Goal: Information Seeking & Learning: Find contact information

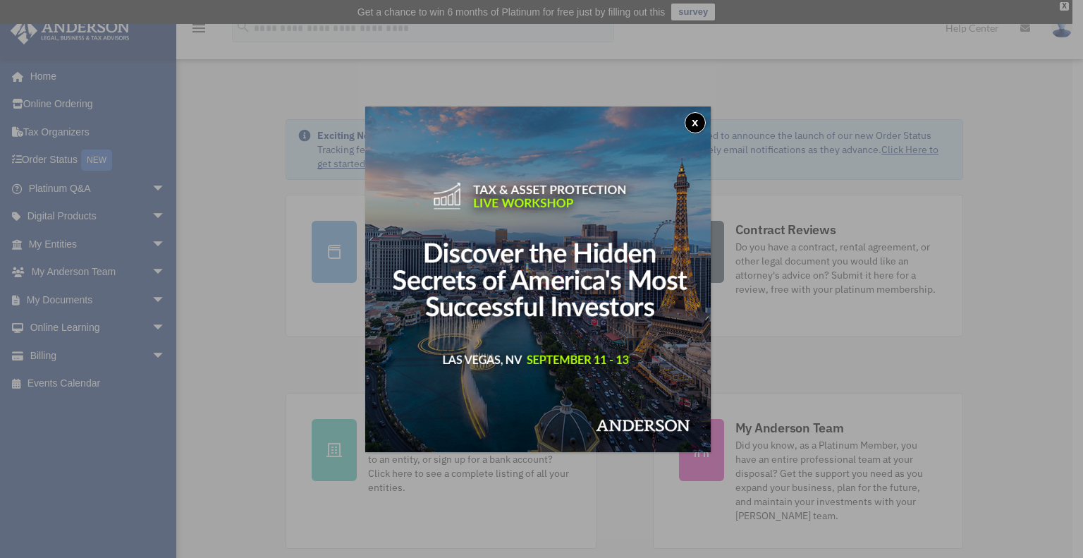
click at [700, 125] on button "x" at bounding box center [695, 122] width 21 height 21
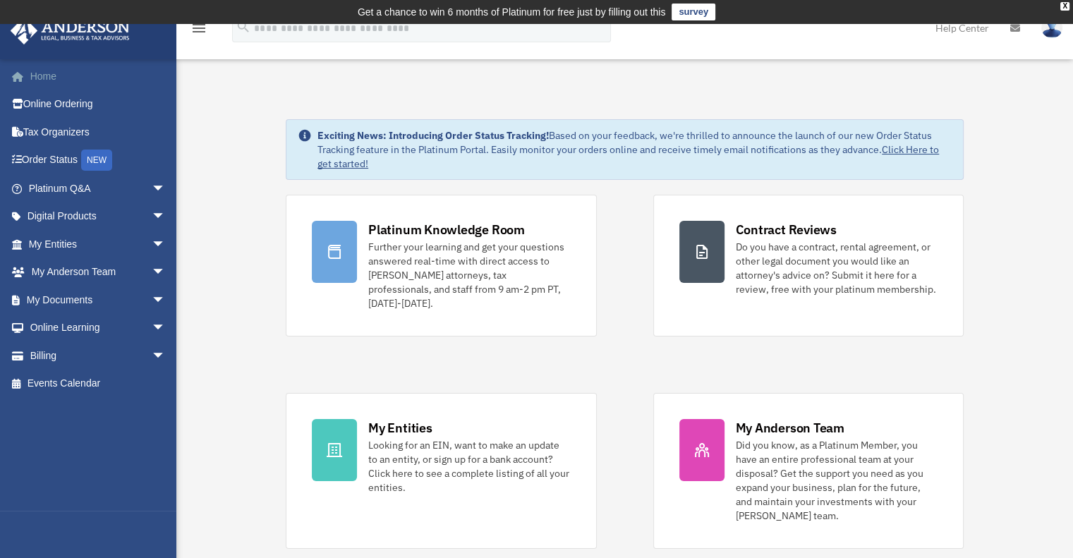
click at [51, 78] on link "Home" at bounding box center [98, 76] width 177 height 28
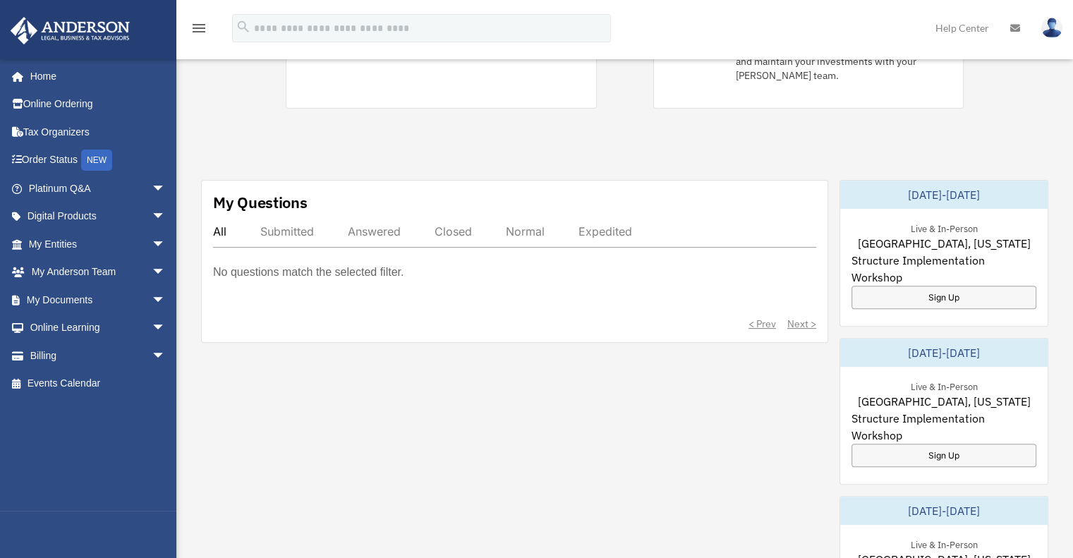
scroll to position [447, 0]
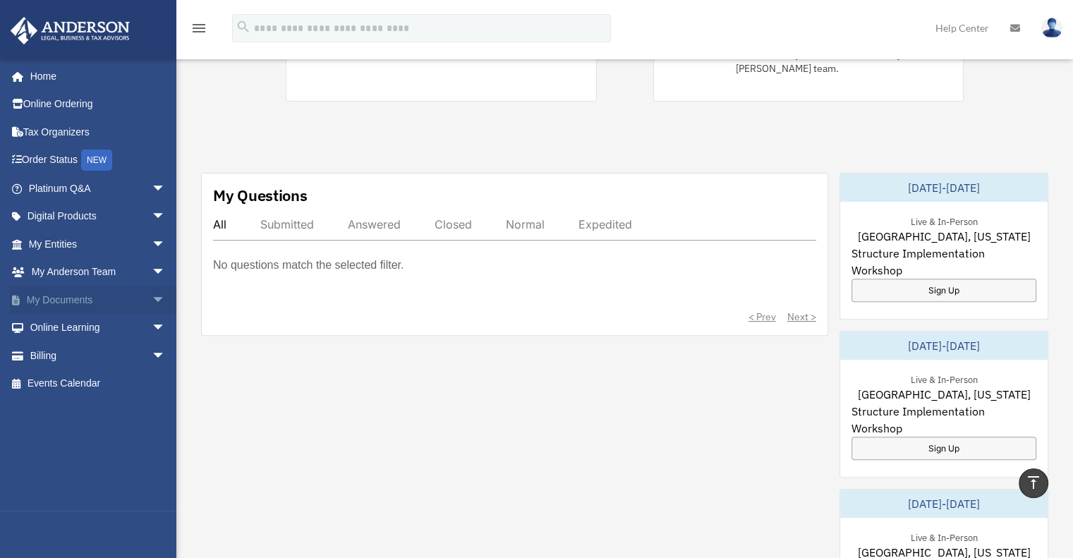
click at [152, 297] on span "arrow_drop_down" at bounding box center [166, 300] width 28 height 29
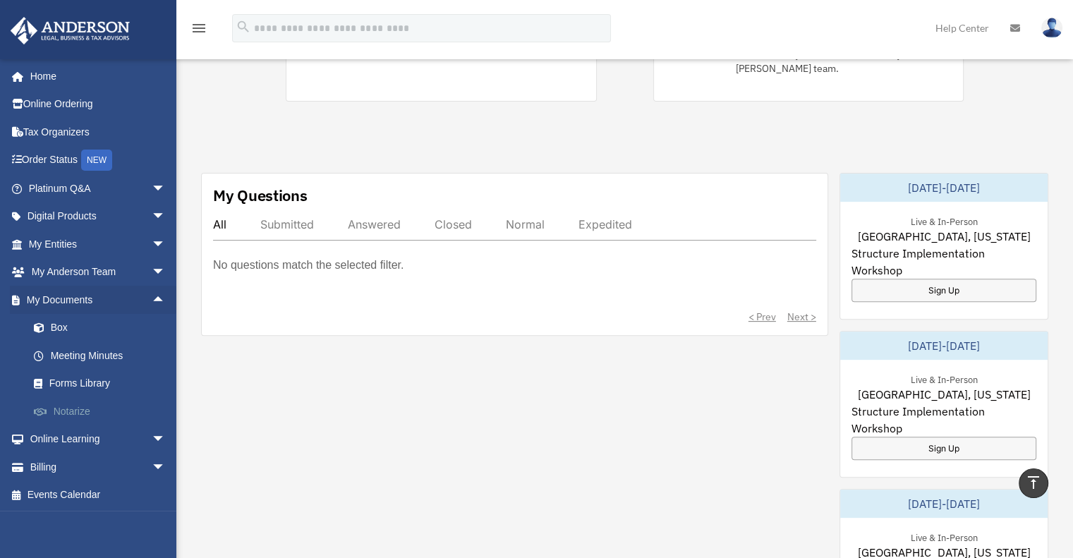
scroll to position [1, 0]
click at [152, 472] on span "arrow_drop_down" at bounding box center [166, 466] width 28 height 29
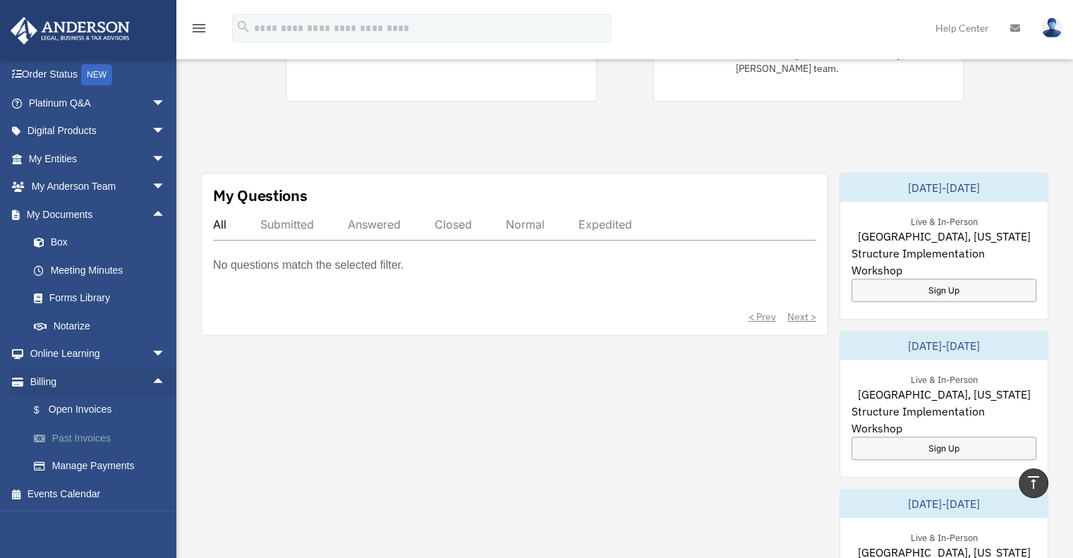
scroll to position [659, 0]
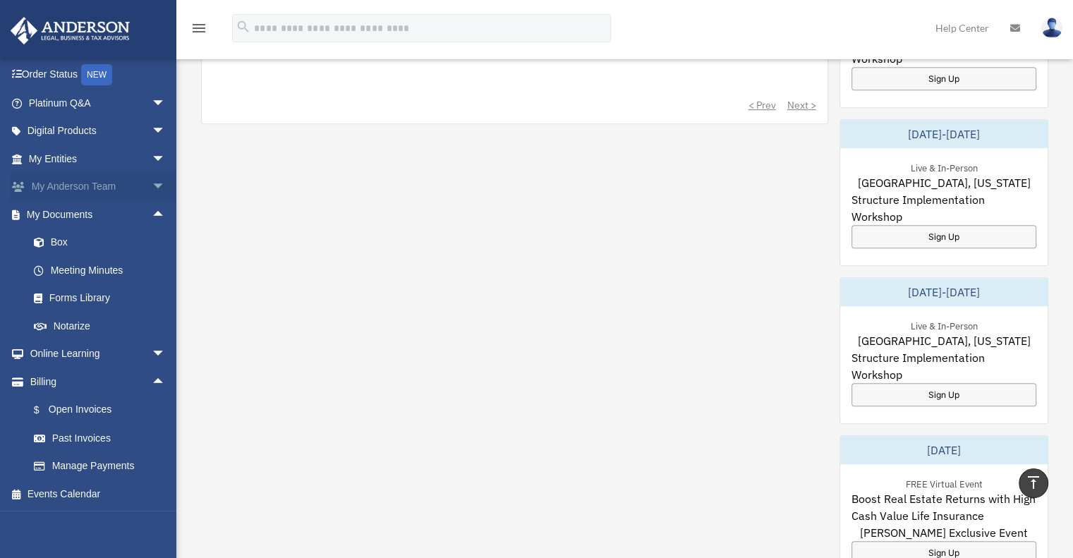
click at [152, 188] on span "arrow_drop_down" at bounding box center [166, 187] width 28 height 29
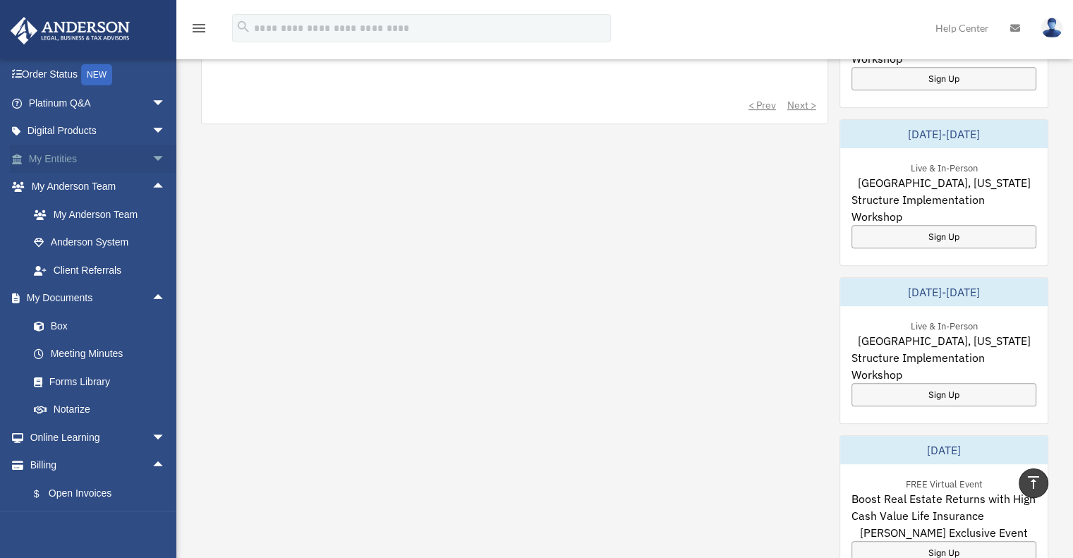
click at [152, 157] on span "arrow_drop_down" at bounding box center [166, 159] width 28 height 29
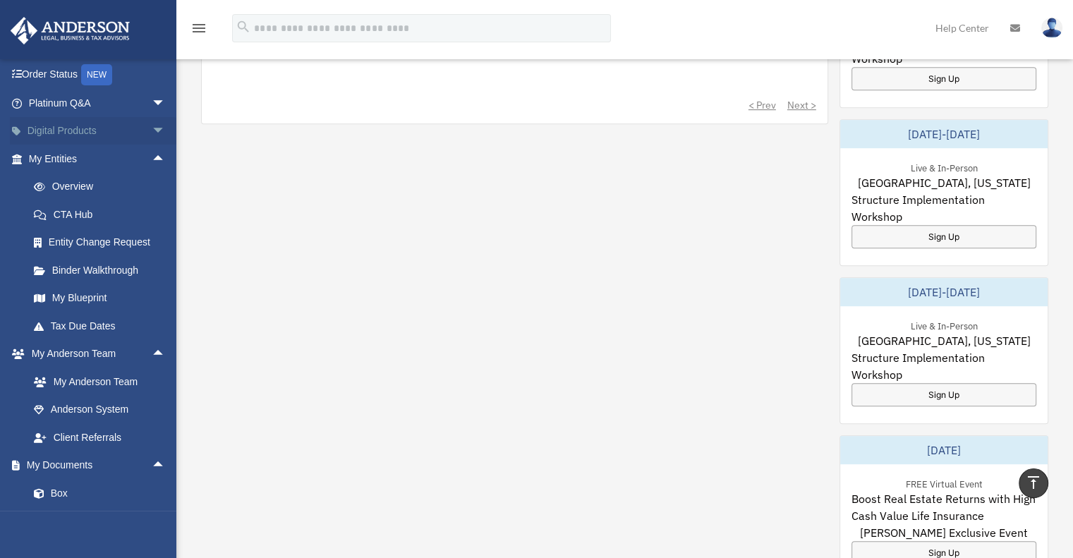
click at [152, 130] on span "arrow_drop_down" at bounding box center [166, 131] width 28 height 29
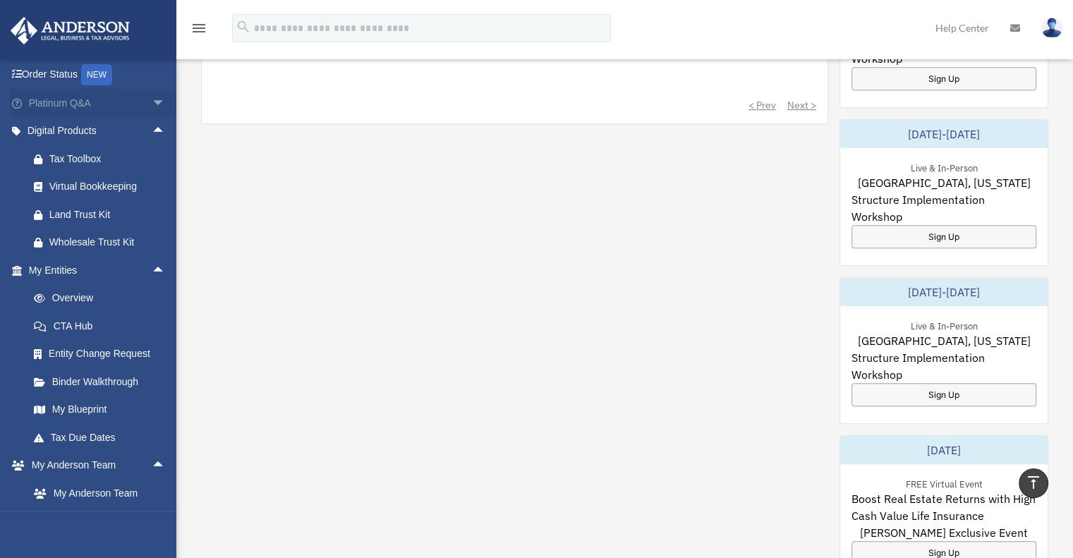
click at [152, 104] on span "arrow_drop_down" at bounding box center [166, 103] width 28 height 29
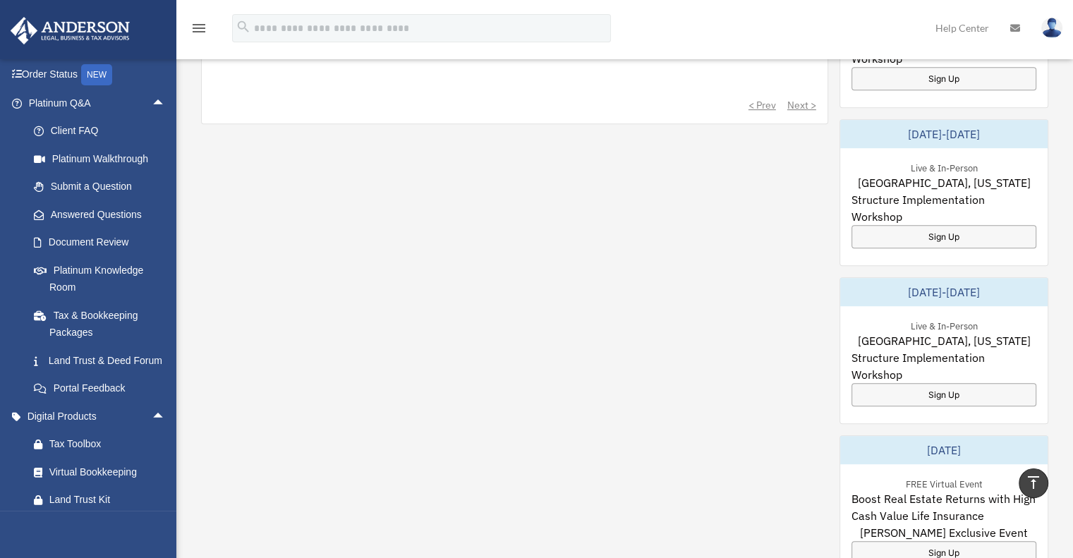
click at [59, 22] on img at bounding box center [70, 31] width 128 height 28
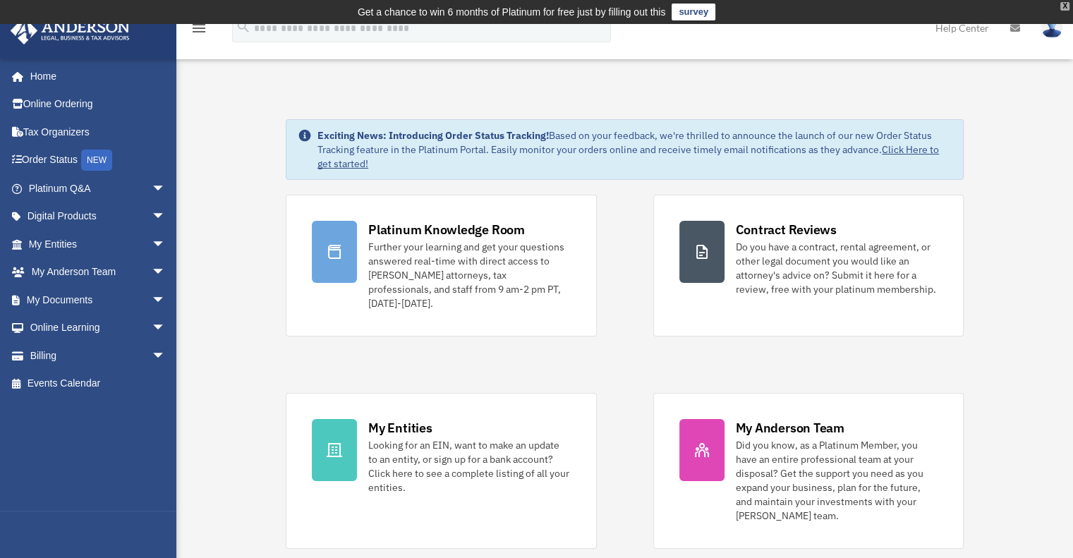
click at [1066, 2] on div "X" at bounding box center [1064, 6] width 9 height 8
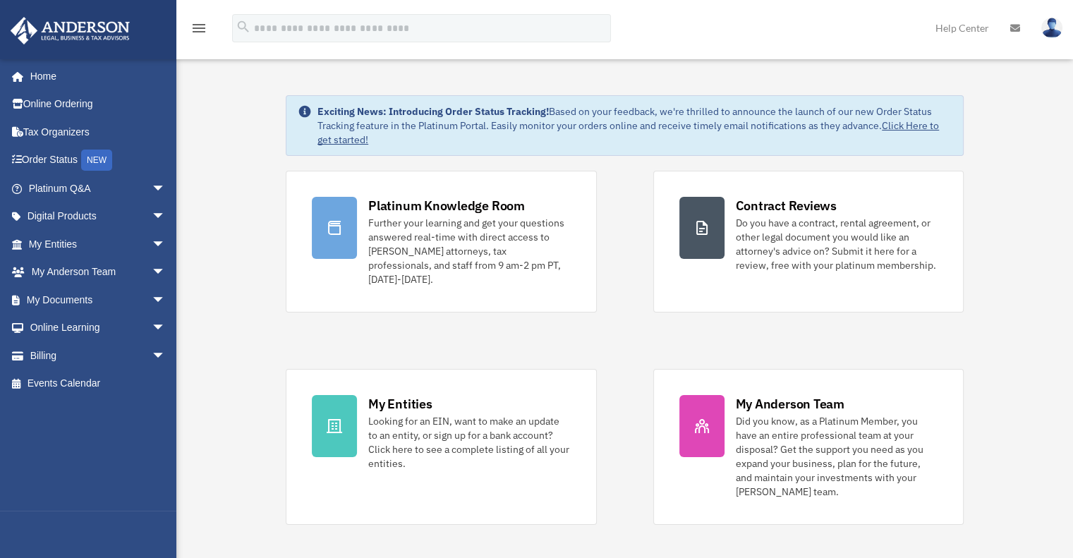
click at [1051, 28] on img at bounding box center [1051, 28] width 21 height 20
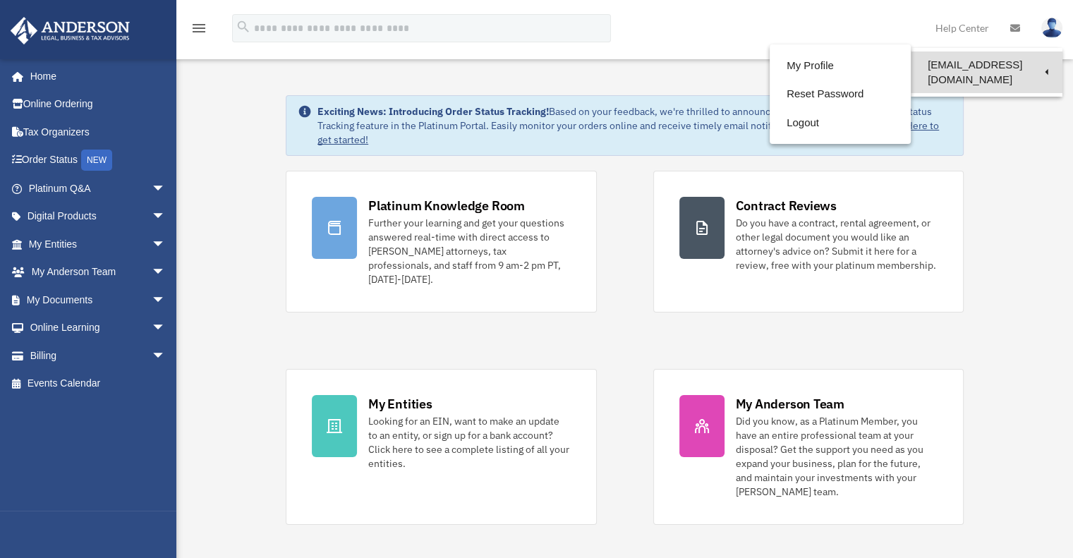
click at [983, 59] on link "[EMAIL_ADDRESS][DOMAIN_NAME]" at bounding box center [986, 72] width 152 height 42
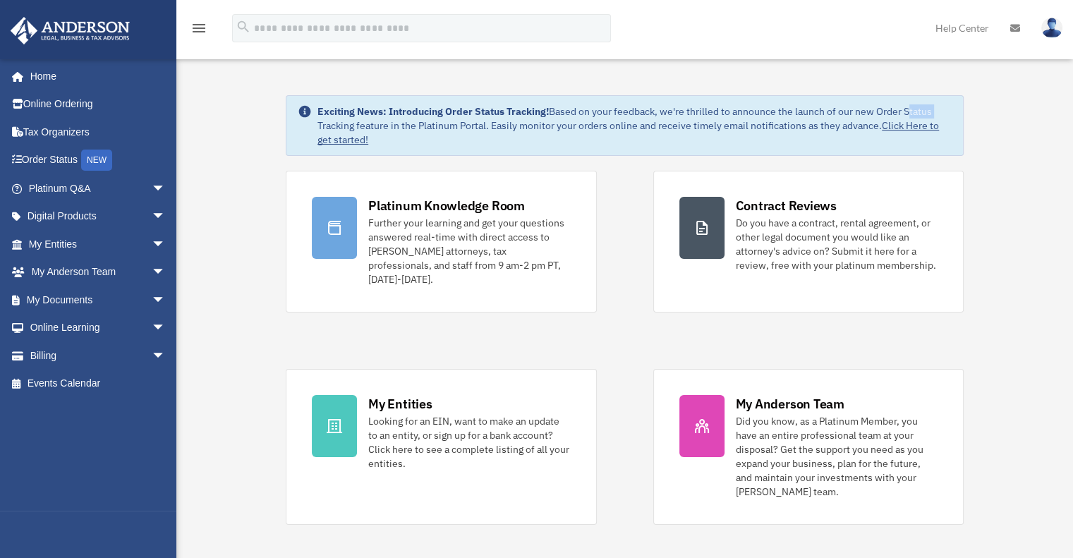
drag, startPoint x: 983, startPoint y: 59, endPoint x: 1025, endPoint y: 47, distance: 43.3
click at [1061, 25] on link at bounding box center [1051, 27] width 42 height 62
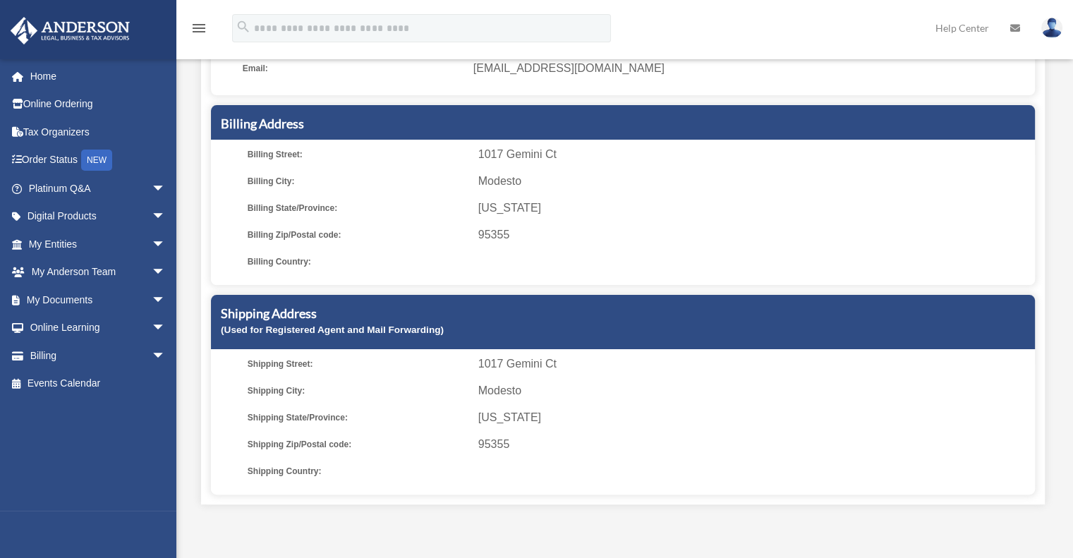
scroll to position [212, 0]
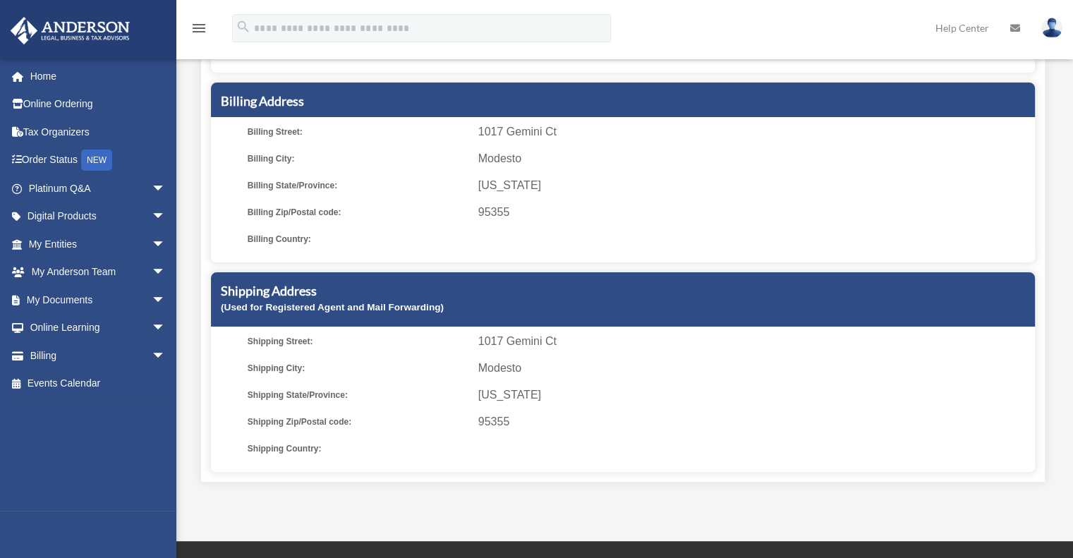
click at [665, 177] on span "[US_STATE]" at bounding box center [753, 186] width 551 height 20
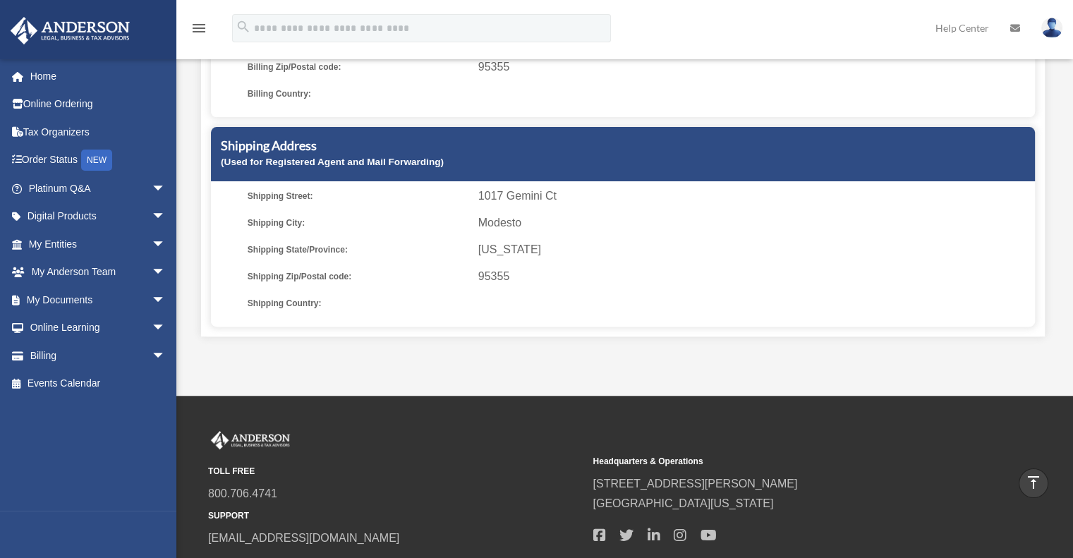
scroll to position [141, 0]
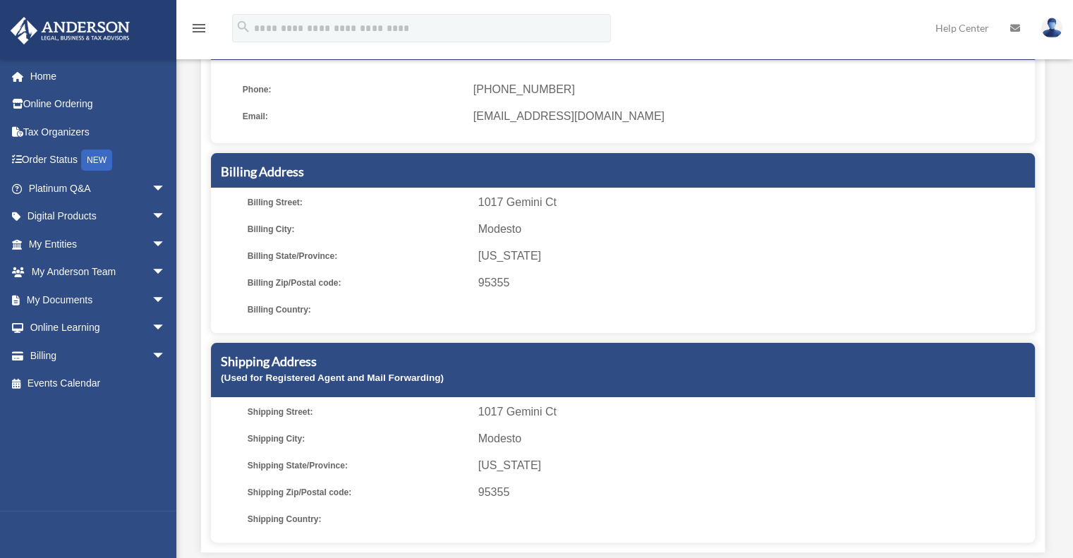
click at [487, 414] on span "1017 Gemini Ct" at bounding box center [753, 412] width 551 height 20
click at [511, 200] on span "1017 Gemini Ct" at bounding box center [753, 203] width 551 height 20
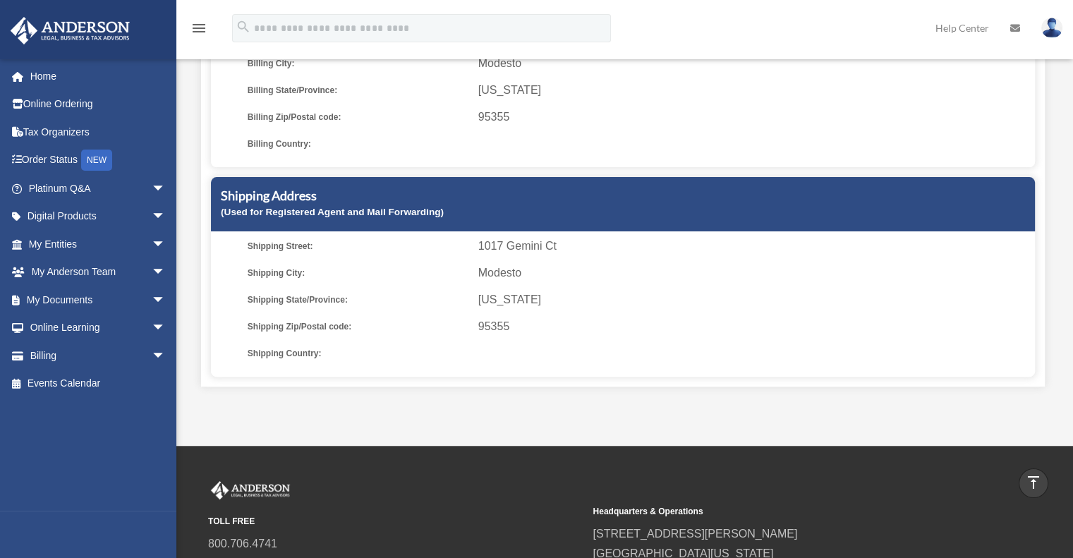
scroll to position [177, 0]
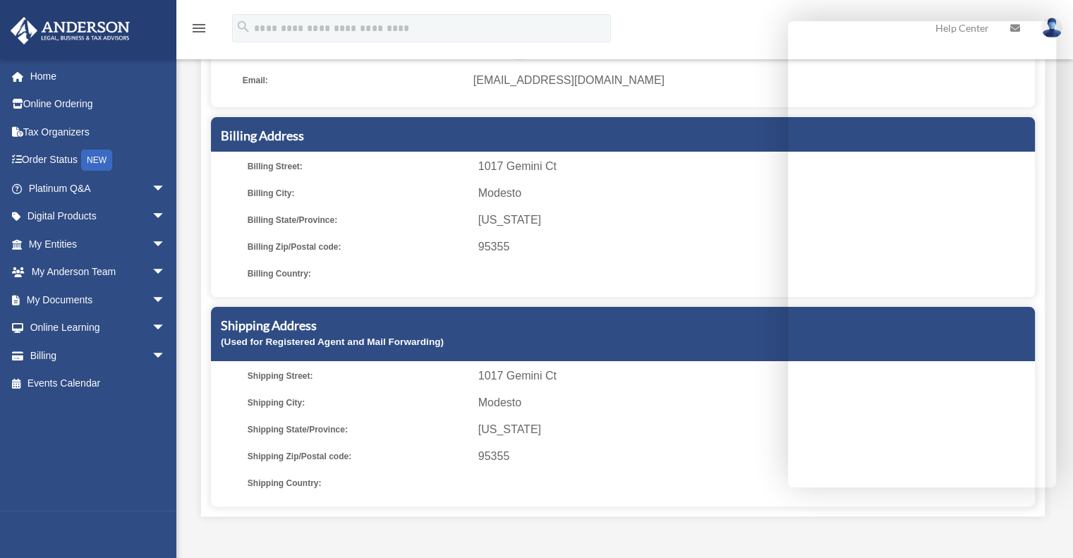
click at [703, 248] on span "95355" at bounding box center [753, 247] width 551 height 20
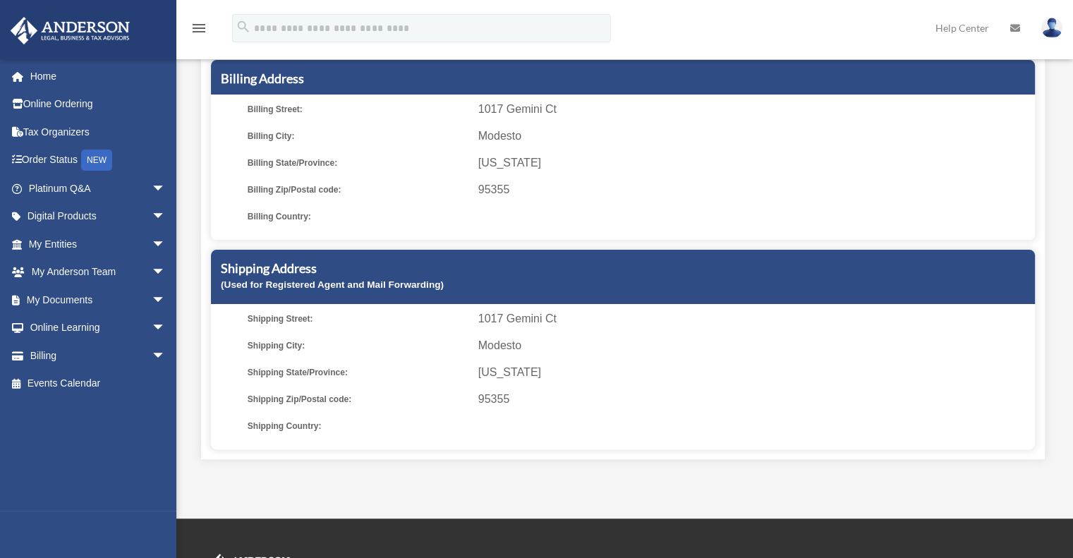
scroll to position [248, 0]
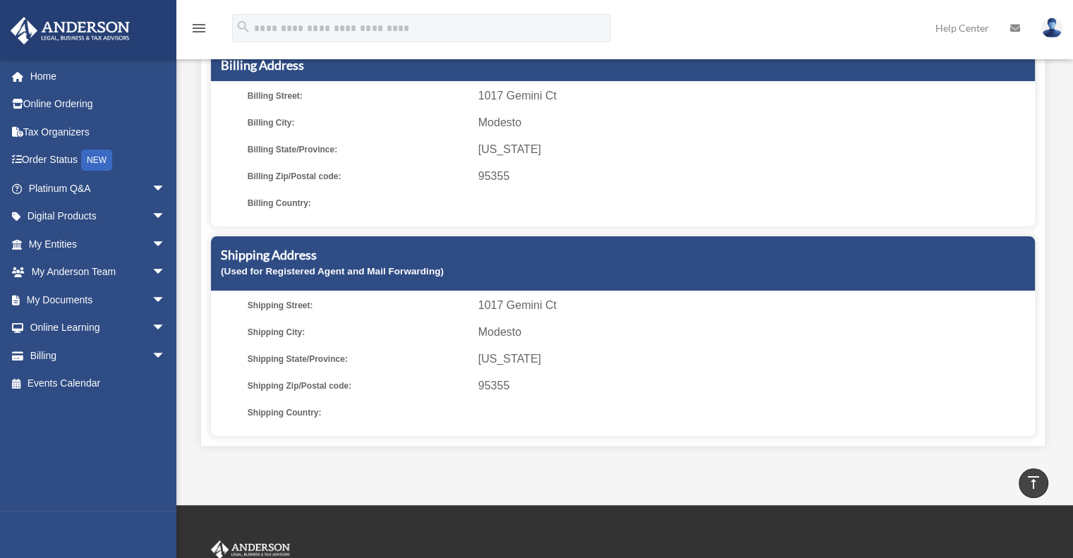
click at [555, 352] on span "California" at bounding box center [753, 359] width 551 height 20
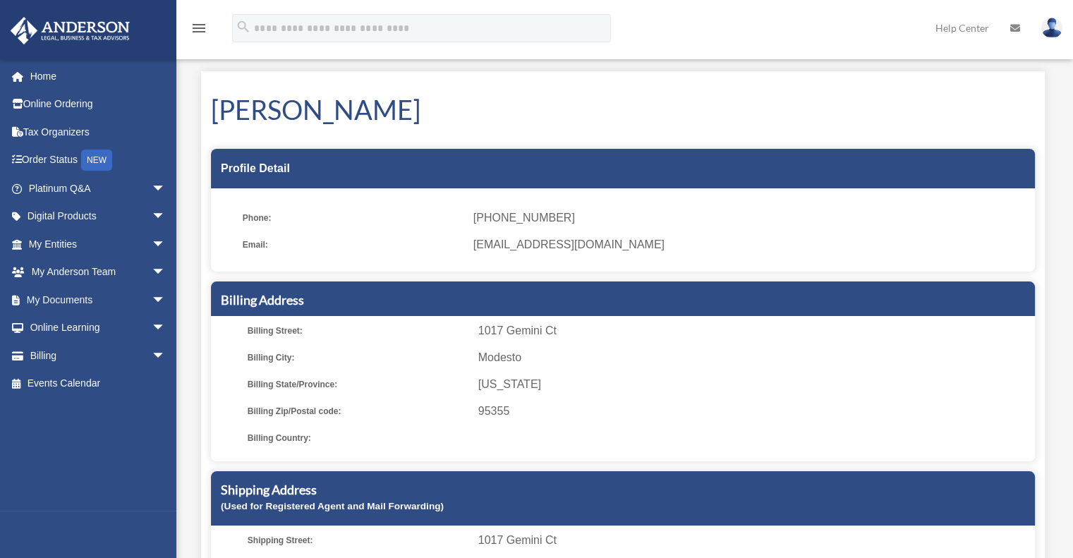
scroll to position [0, 0]
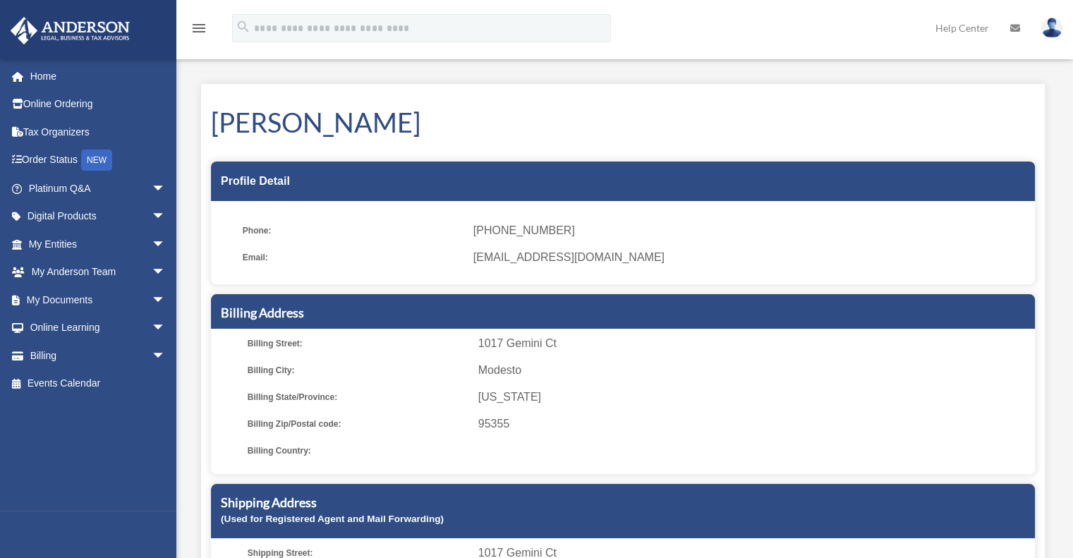
click at [1049, 28] on img at bounding box center [1051, 28] width 21 height 20
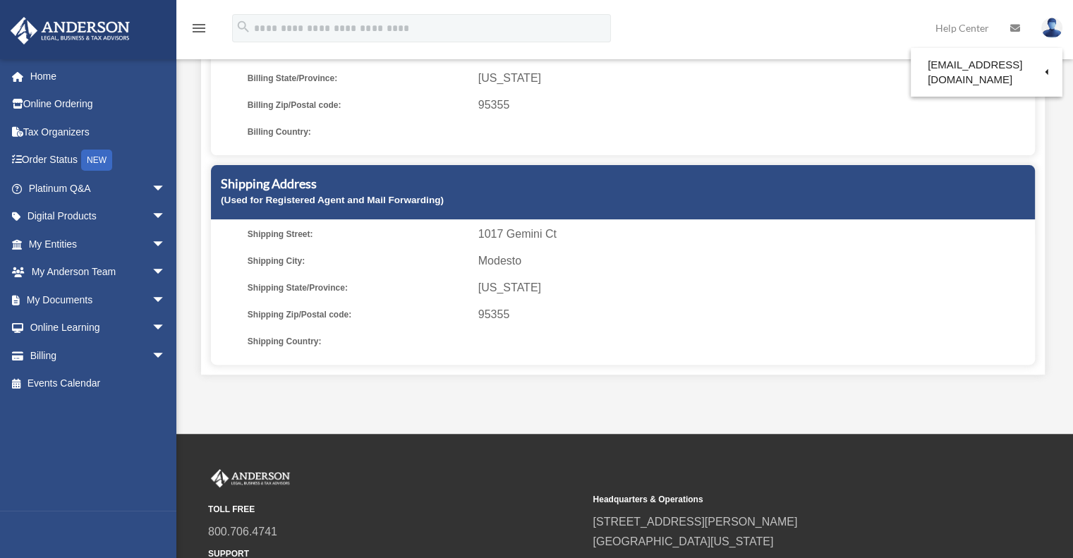
scroll to position [353, 0]
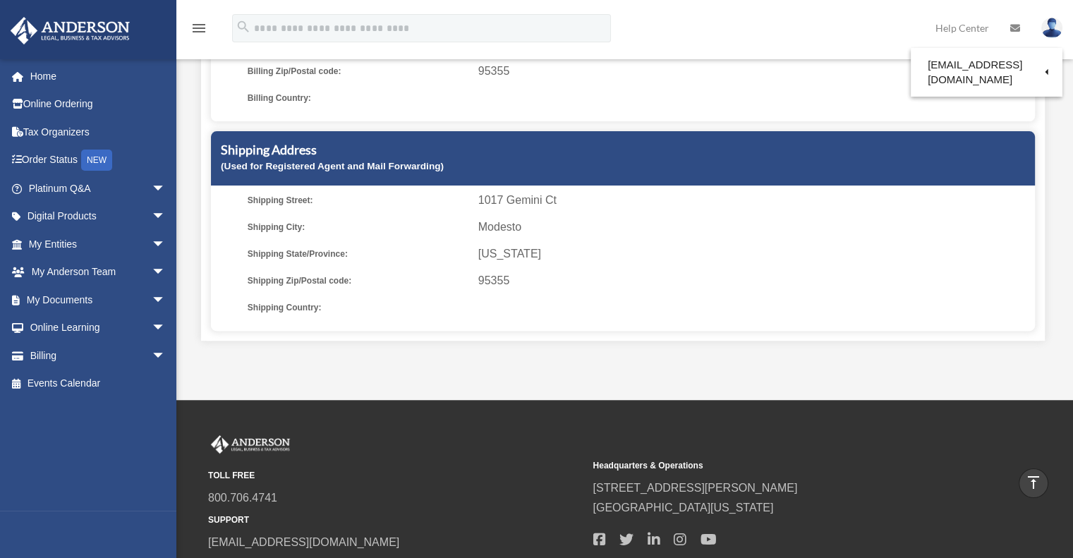
click at [1033, 478] on icon "vertical_align_top" at bounding box center [1033, 482] width 17 height 17
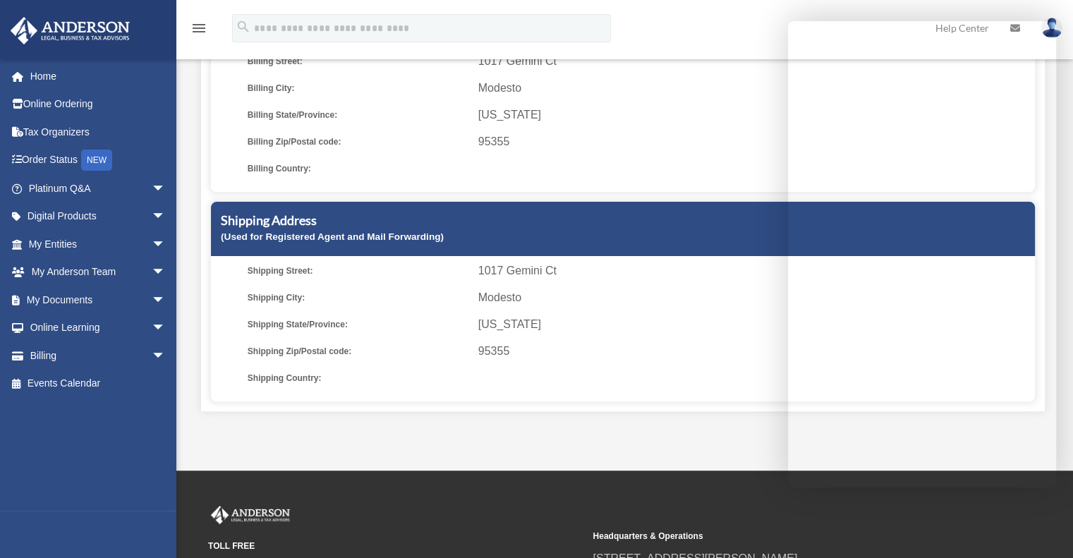
scroll to position [0, 0]
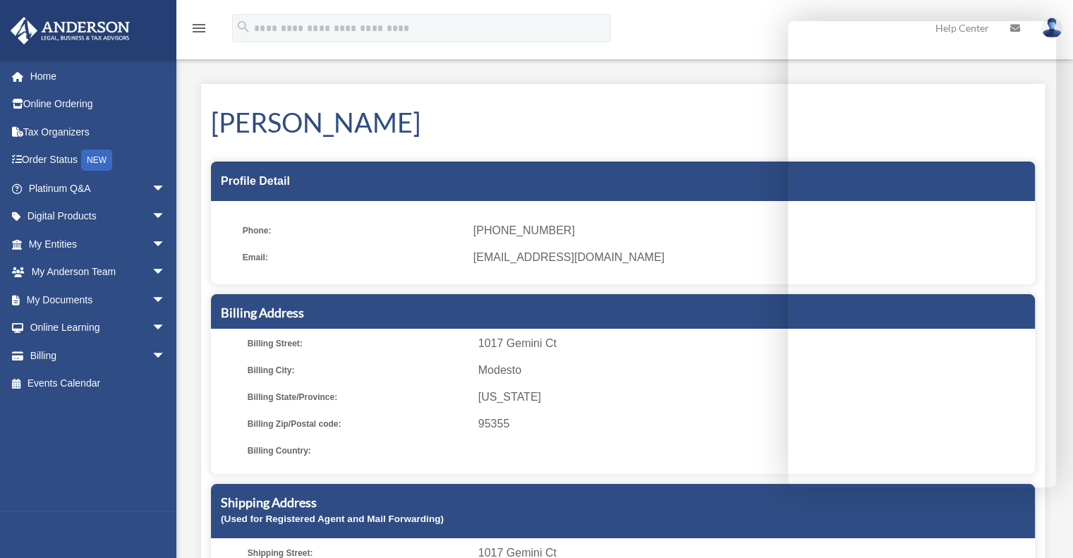
click at [757, 386] on ul "Billing Street: 1017 Gemini Ct Billing City: Modesto Billing State/Province: Ca…" at bounding box center [623, 397] width 814 height 127
click at [706, 231] on span "(209) 305-5509" at bounding box center [748, 231] width 551 height 20
drag, startPoint x: 755, startPoint y: 279, endPoint x: 765, endPoint y: 270, distance: 13.5
click at [755, 278] on ul "Phone: (209) 305-5509 Email: johnmkennedy5@gmail.com" at bounding box center [623, 247] width 824 height 73
drag, startPoint x: 864, startPoint y: 518, endPoint x: 924, endPoint y: 515, distance: 60.0
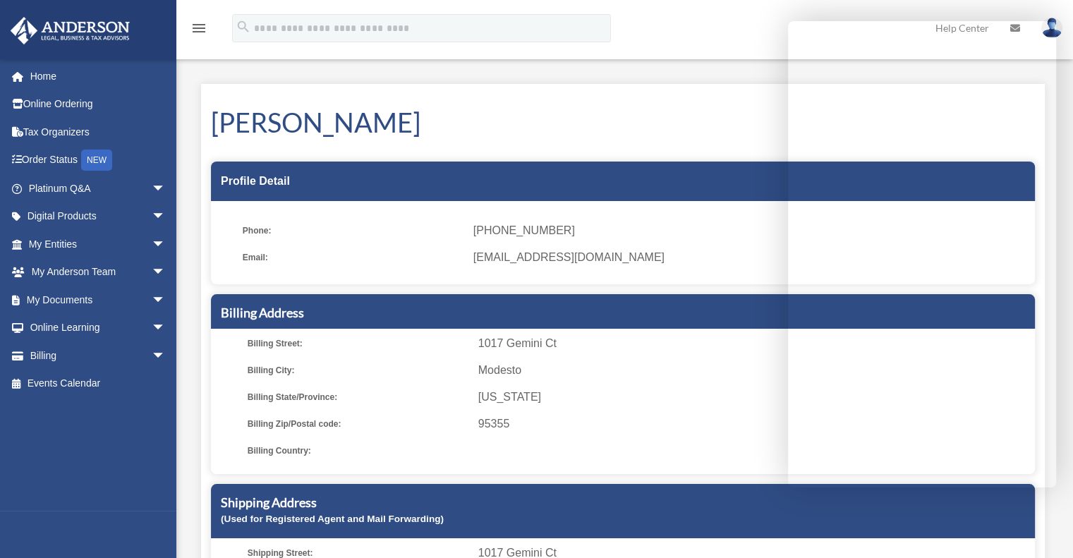
click at [865, 518] on div "Shipping Address (Used for Registered Agent and Mail Forwarding)" at bounding box center [623, 511] width 824 height 54
click at [928, 503] on h5 "Shipping Address" at bounding box center [623, 503] width 804 height 18
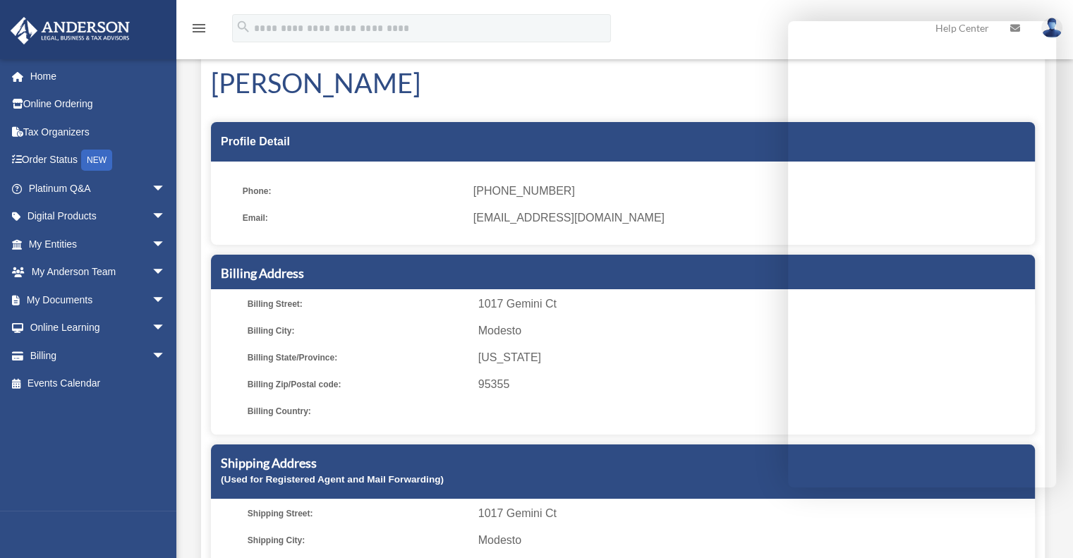
scroll to position [71, 0]
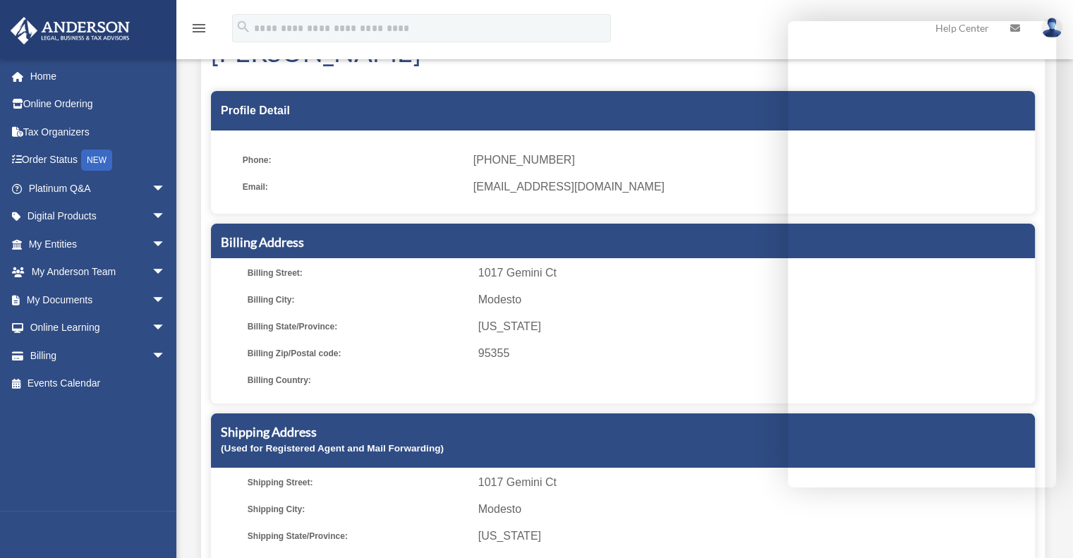
click at [723, 392] on div "Billing Street: 1017 Gemini Ct Billing City: Modesto Billing State/Province: Ca…" at bounding box center [623, 335] width 824 height 135
click at [908, 510] on span "Modesto" at bounding box center [753, 509] width 551 height 20
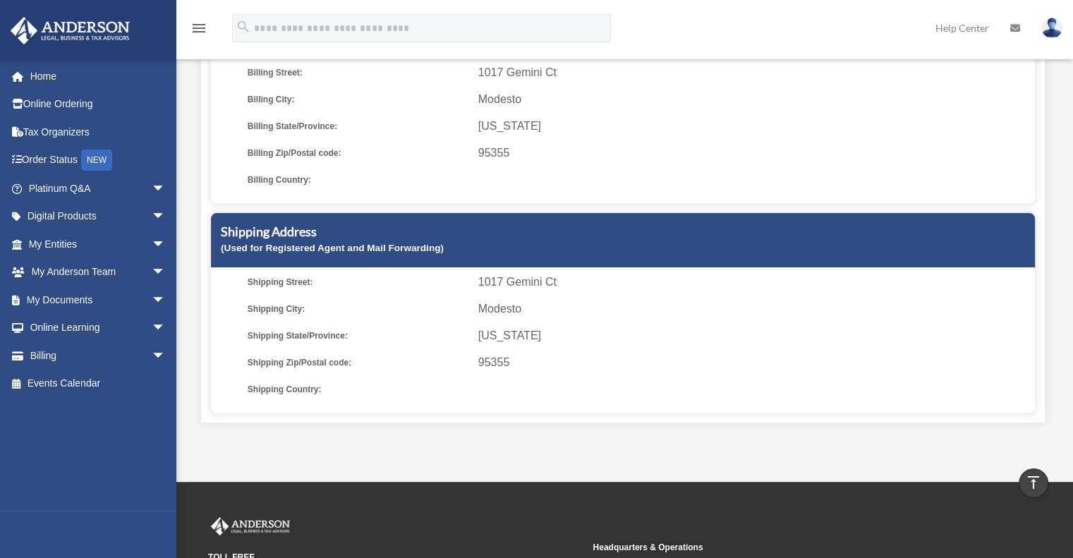
scroll to position [248, 0]
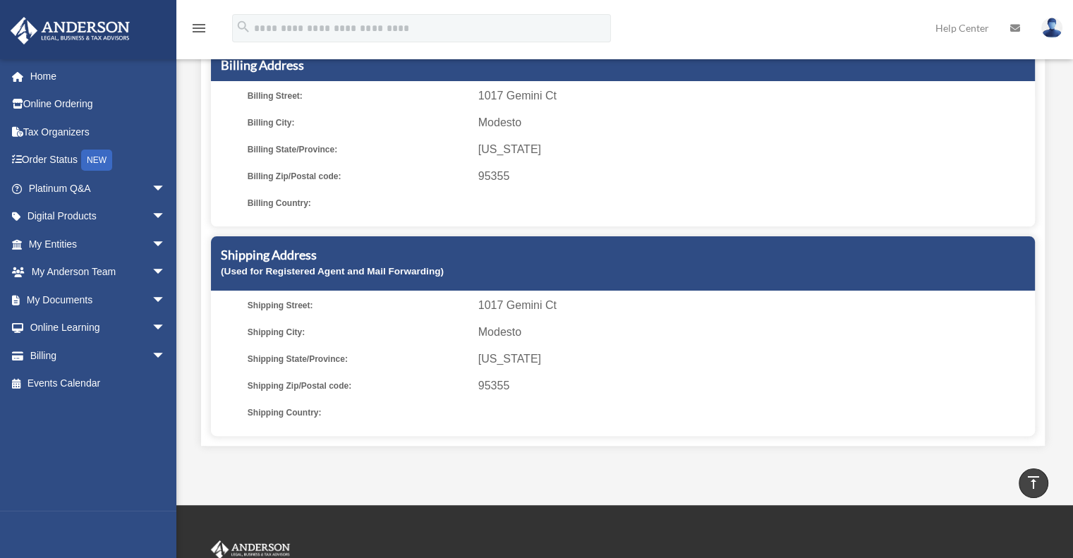
click at [1031, 480] on icon "vertical_align_top" at bounding box center [1033, 482] width 17 height 17
